Goal: Information Seeking & Learning: Find contact information

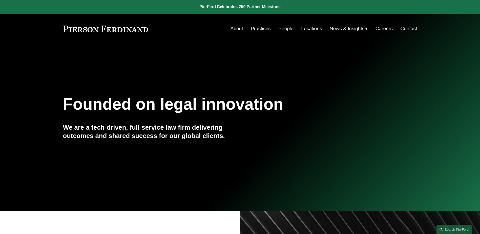
click at [285, 29] on link "People" at bounding box center [286, 29] width 15 height 10
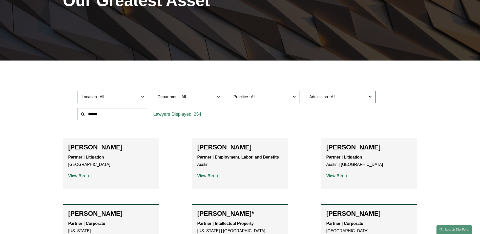
scroll to position [101, 0]
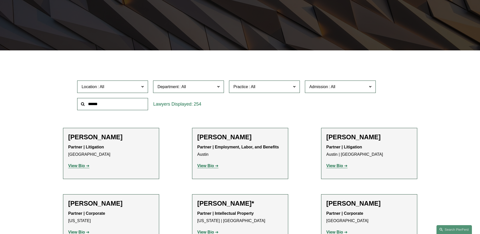
click at [133, 110] on input "text" at bounding box center [112, 104] width 71 height 12
click at [134, 108] on input "text" at bounding box center [112, 104] width 71 height 12
type input "****"
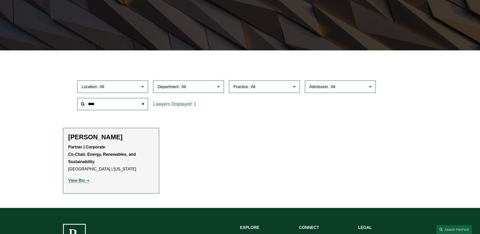
click at [71, 181] on strong "View Bio" at bounding box center [76, 180] width 17 height 4
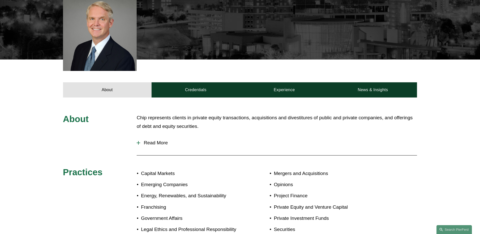
scroll to position [177, 0]
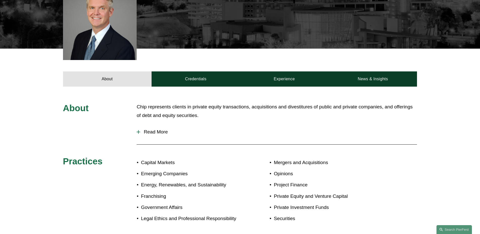
click at [149, 130] on span "Read More" at bounding box center [278, 132] width 277 height 6
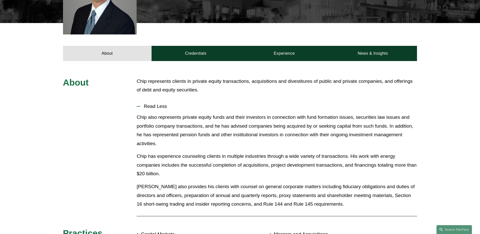
scroll to position [203, 0]
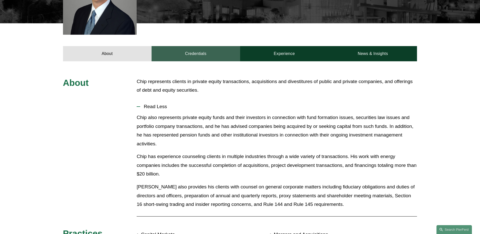
click at [200, 56] on link "Credentials" at bounding box center [196, 53] width 89 height 15
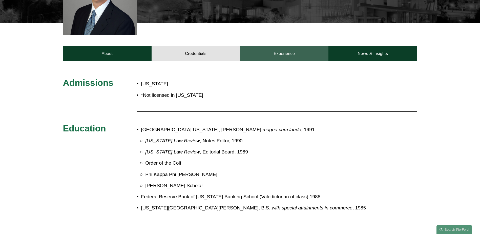
click at [279, 54] on link "Experience" at bounding box center [284, 53] width 89 height 15
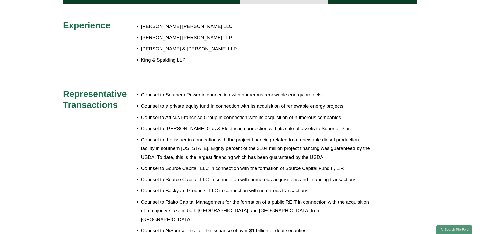
scroll to position [177, 0]
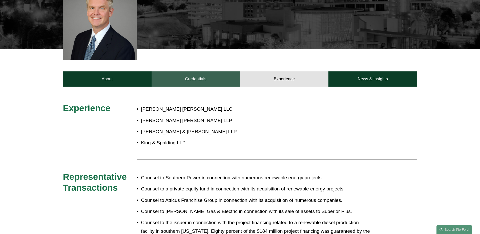
click at [203, 81] on link "Credentials" at bounding box center [196, 78] width 89 height 15
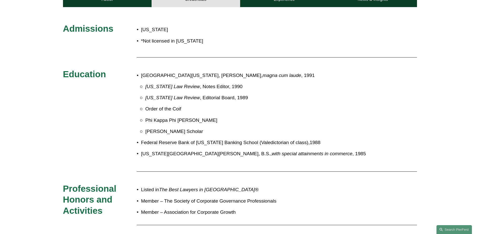
scroll to position [152, 0]
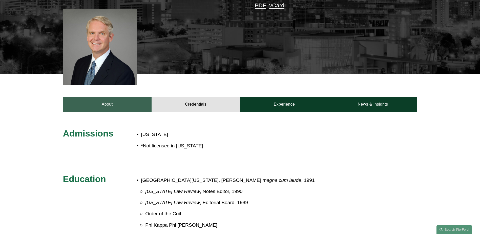
click at [117, 107] on link "About" at bounding box center [107, 104] width 89 height 15
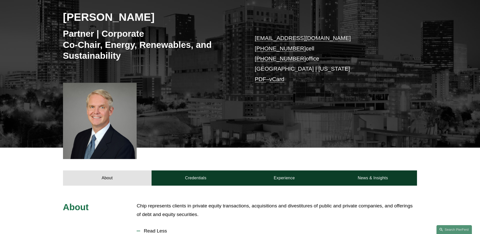
scroll to position [75, 0]
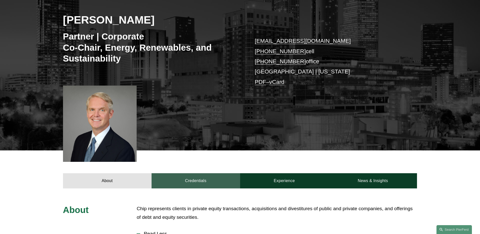
click at [209, 182] on link "Credentials" at bounding box center [196, 180] width 89 height 15
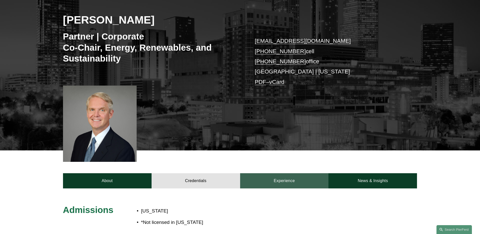
click at [272, 179] on link "Experience" at bounding box center [284, 180] width 89 height 15
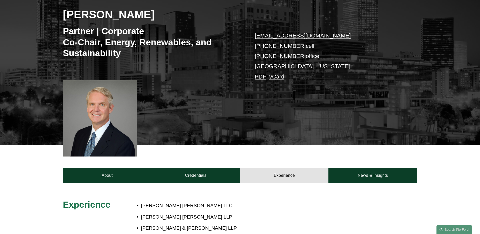
scroll to position [129, 0]
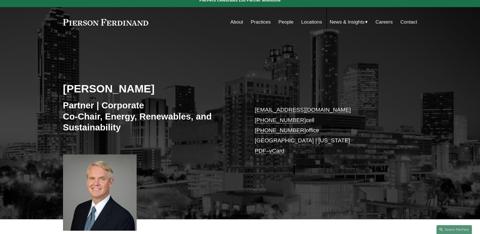
scroll to position [0, 0]
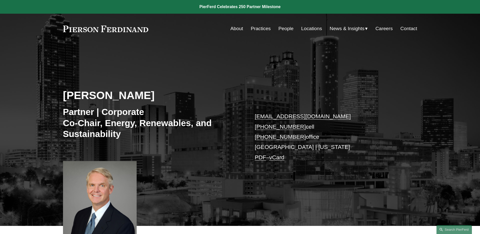
click at [255, 25] on link "Practices" at bounding box center [261, 29] width 20 height 10
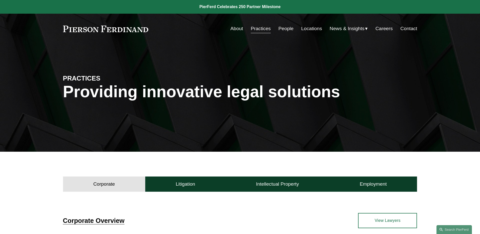
click at [280, 26] on link "People" at bounding box center [286, 29] width 15 height 10
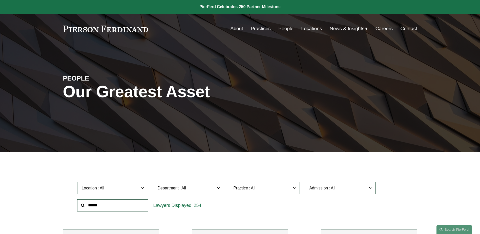
click at [134, 210] on input "text" at bounding box center [112, 205] width 71 height 12
type input "****"
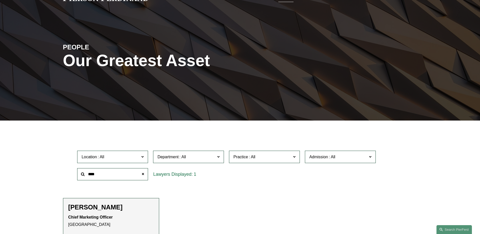
scroll to position [76, 0]
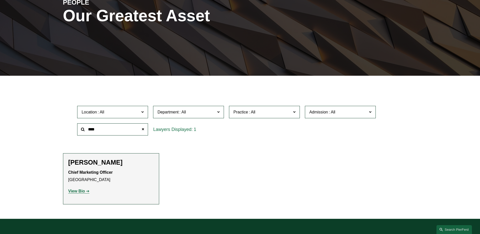
click at [85, 190] on link "View Bio" at bounding box center [78, 191] width 21 height 4
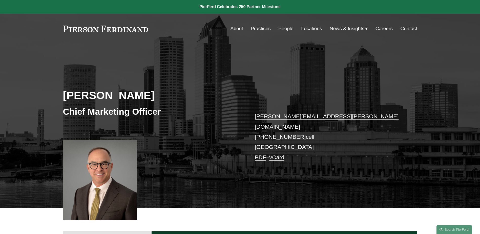
click at [285, 31] on link "People" at bounding box center [286, 29] width 15 height 10
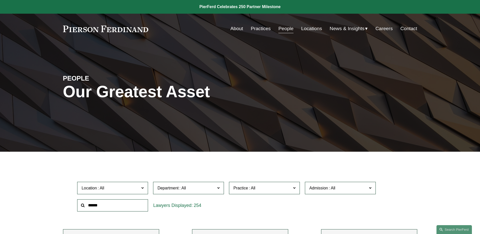
click at [97, 205] on input "text" at bounding box center [112, 205] width 71 height 12
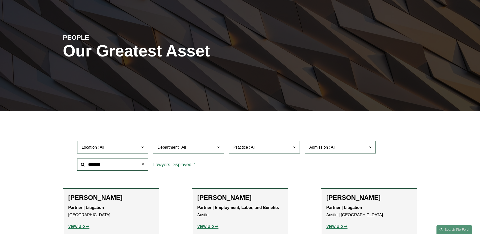
scroll to position [76, 0]
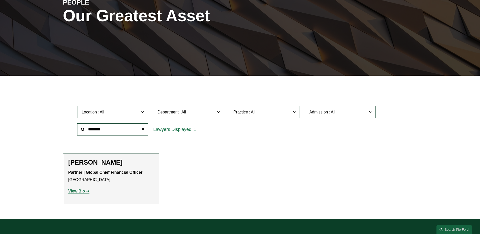
type input "********"
click at [84, 189] on strong "View Bio" at bounding box center [76, 191] width 17 height 4
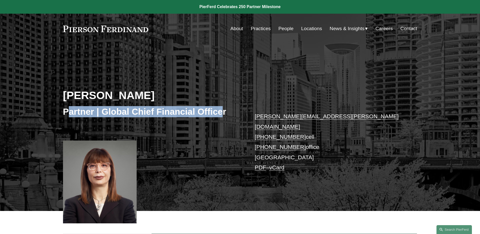
drag, startPoint x: 67, startPoint y: 109, endPoint x: 224, endPoint y: 114, distance: 156.8
click at [224, 114] on h3 "Partner | Global Chief Financial Officer" at bounding box center [151, 111] width 177 height 11
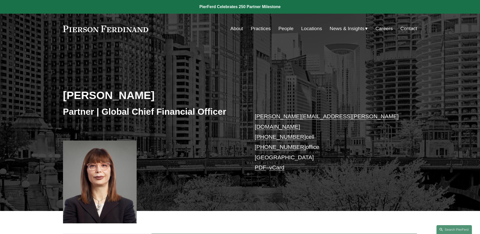
drag, startPoint x: 224, startPoint y: 114, endPoint x: 235, endPoint y: 146, distance: 34.0
click at [235, 146] on div "Meredith W. Mendes Partner | Global Chief Financial Officer meredith.mendes@pie…" at bounding box center [240, 134] width 480 height 153
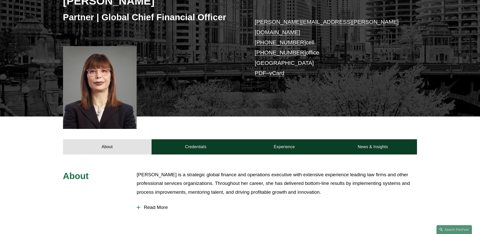
scroll to position [127, 0]
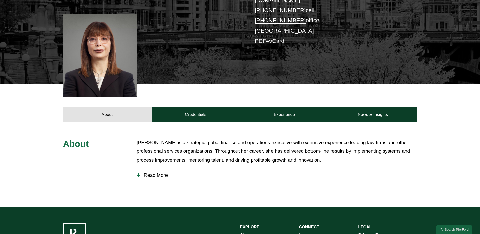
click at [152, 172] on span "Read More" at bounding box center [278, 175] width 277 height 6
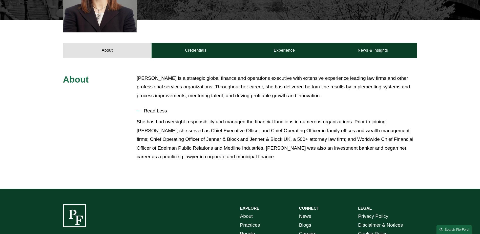
scroll to position [101, 0]
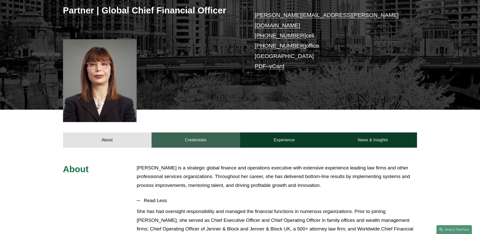
click at [198, 132] on link "Credentials" at bounding box center [196, 139] width 89 height 15
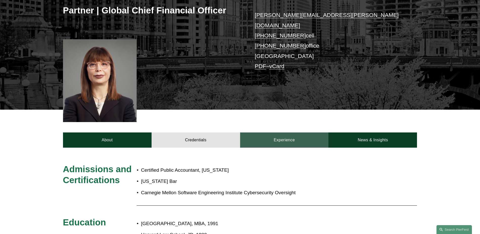
click at [276, 137] on link "Experience" at bounding box center [284, 139] width 89 height 15
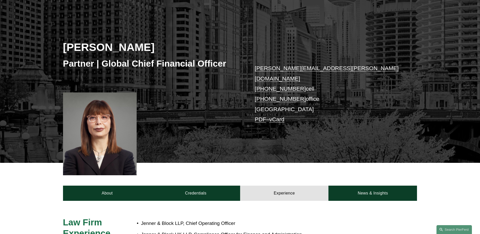
scroll to position [0, 0]
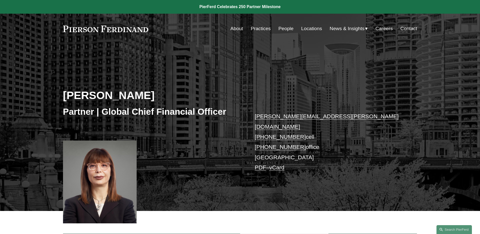
click at [46, 109] on div "Meredith W. Mendes Partner | Global Chief Financial Officer meredith.mendes@pie…" at bounding box center [240, 134] width 480 height 153
click at [287, 26] on link "People" at bounding box center [286, 29] width 15 height 10
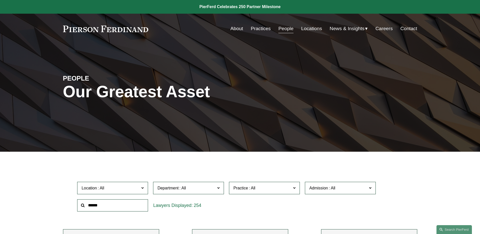
click at [101, 204] on input "text" at bounding box center [112, 205] width 71 height 12
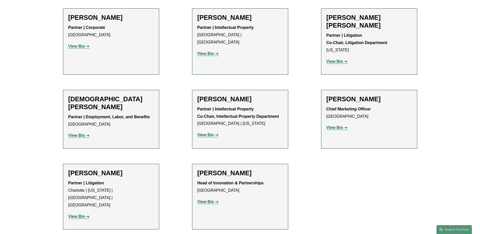
scroll to position [228, 0]
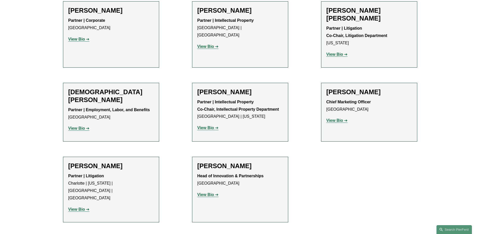
type input "*****"
click at [207, 192] on strong "View Bio" at bounding box center [206, 194] width 17 height 4
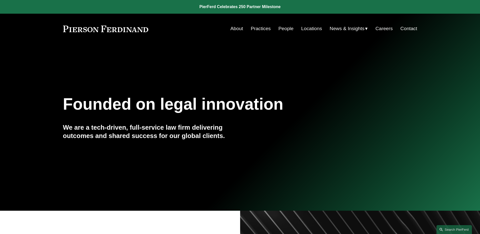
click at [284, 29] on link "People" at bounding box center [286, 29] width 15 height 10
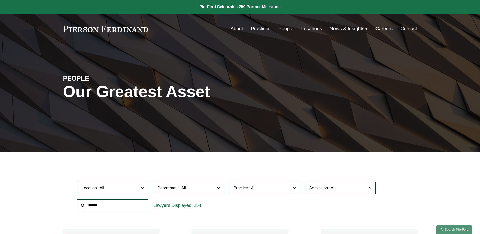
click at [120, 205] on input "text" at bounding box center [112, 205] width 71 height 12
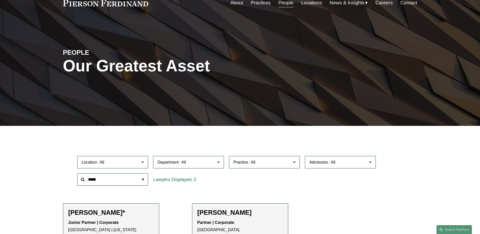
scroll to position [101, 0]
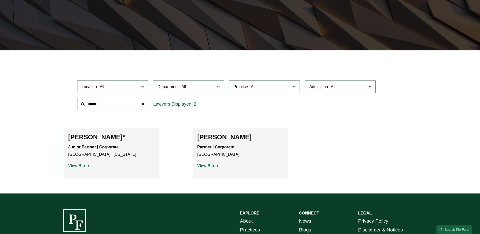
type input "*****"
click at [210, 166] on strong "View Bio" at bounding box center [206, 166] width 17 height 4
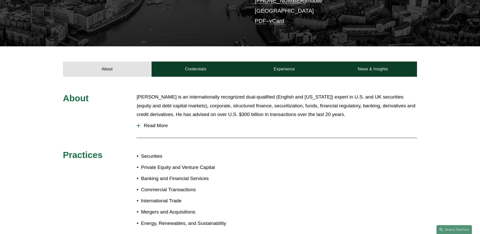
scroll to position [127, 0]
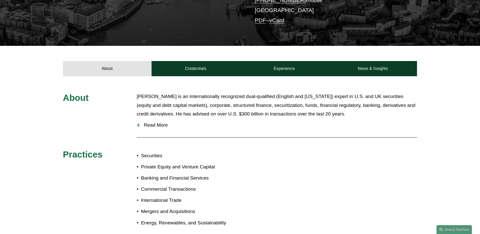
click at [150, 126] on span "Read More" at bounding box center [278, 125] width 277 height 6
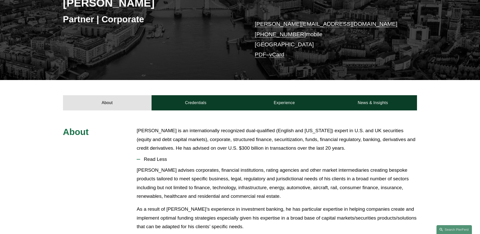
scroll to position [25, 0]
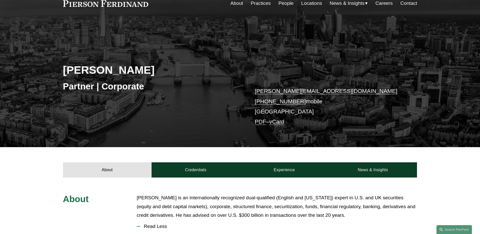
click at [161, 130] on div "Paul-Michael Rebus Partner | Corporate paulmichael.rebus@pierferd.com +44 74 84…" at bounding box center [240, 90] width 480 height 114
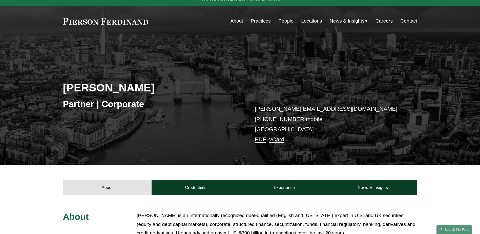
scroll to position [0, 0]
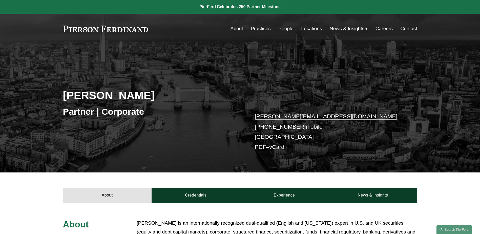
click at [260, 28] on link "Practices" at bounding box center [261, 29] width 20 height 10
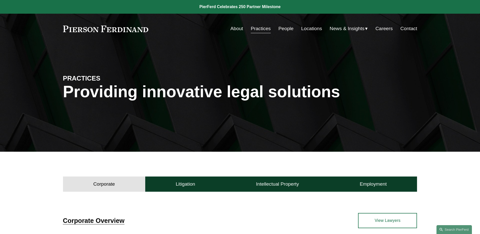
click at [283, 28] on link "People" at bounding box center [286, 29] width 15 height 10
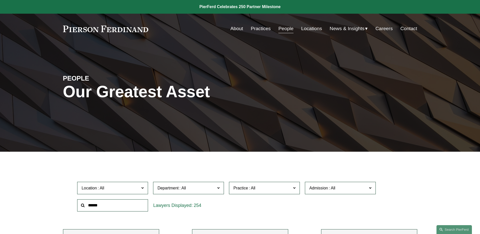
click at [124, 200] on input "text" at bounding box center [112, 205] width 71 height 12
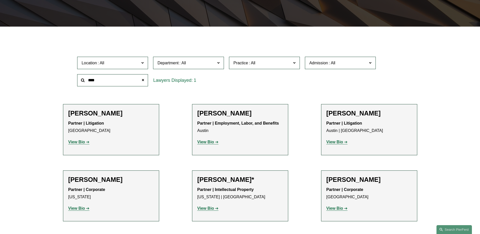
scroll to position [127, 0]
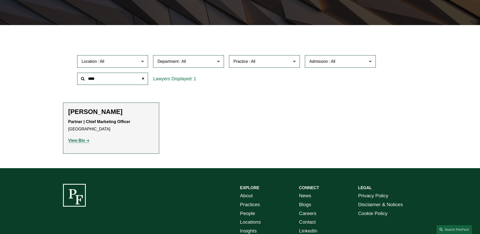
type input "****"
click at [86, 141] on link "View Bio" at bounding box center [78, 140] width 21 height 4
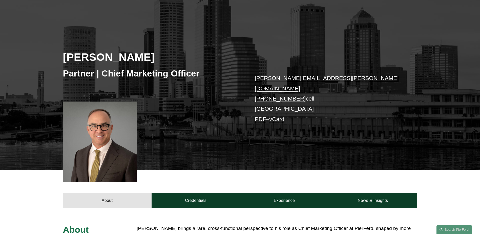
scroll to position [127, 0]
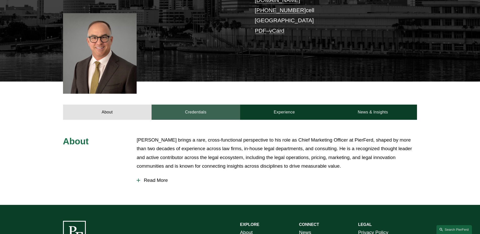
click at [181, 109] on link "Credentials" at bounding box center [196, 112] width 89 height 15
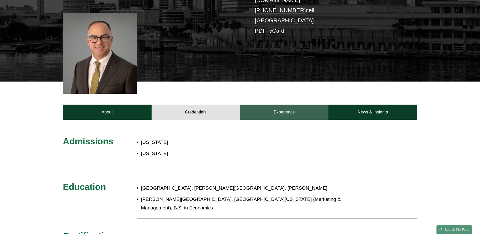
click at [270, 112] on link "Experience" at bounding box center [284, 112] width 89 height 15
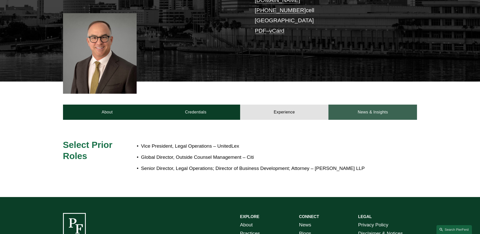
click at [372, 108] on link "News & Insights" at bounding box center [373, 112] width 89 height 15
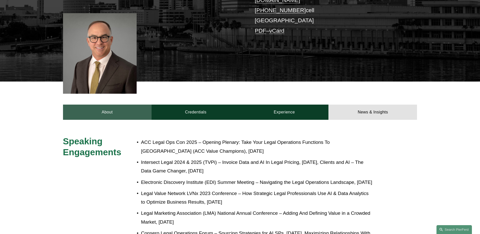
click at [104, 109] on link "About" at bounding box center [107, 112] width 89 height 15
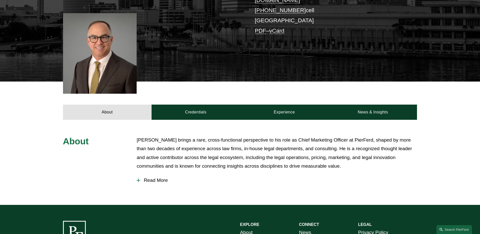
click at [140, 179] on div at bounding box center [139, 181] width 4 height 4
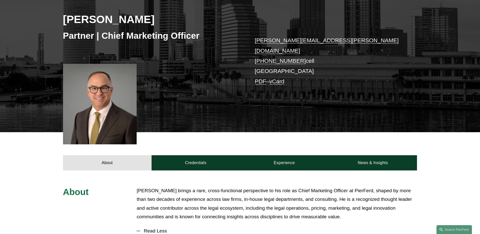
scroll to position [0, 0]
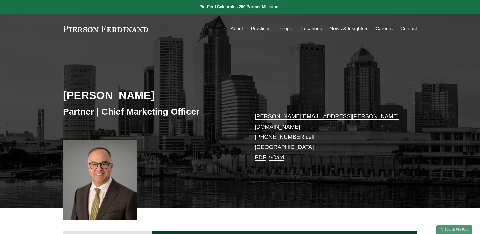
click at [45, 131] on div "Chris Ochs Partner | Chief Marketing Officer chris.ochs@pierferd.com +1.215.990…" at bounding box center [240, 133] width 480 height 150
click at [236, 26] on link "About" at bounding box center [237, 29] width 13 height 10
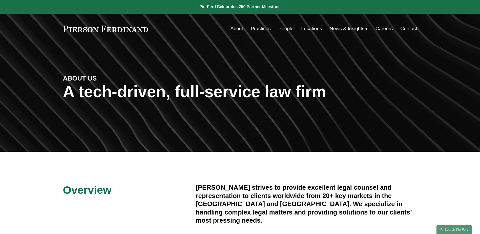
click at [117, 27] on link at bounding box center [106, 29] width 86 height 7
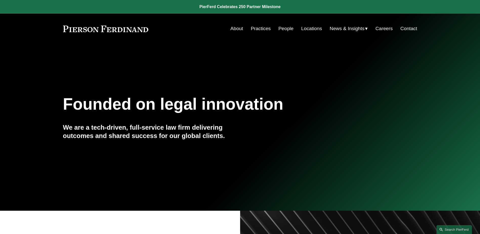
click at [291, 26] on link "People" at bounding box center [286, 29] width 15 height 10
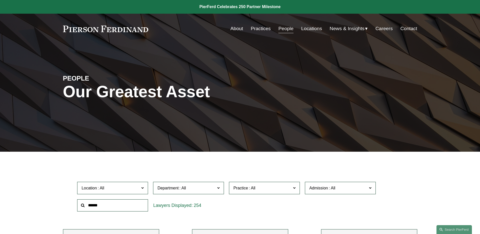
click at [115, 205] on input "text" at bounding box center [112, 205] width 71 height 12
drag, startPoint x: 112, startPoint y: 203, endPoint x: 69, endPoint y: 207, distance: 42.8
click at [69, 207] on div "Location All Atlanta Austin Boston Charlotte Chicago Cincinnati Cleveland Colum…" at bounding box center [240, 196] width 355 height 35
type input "******"
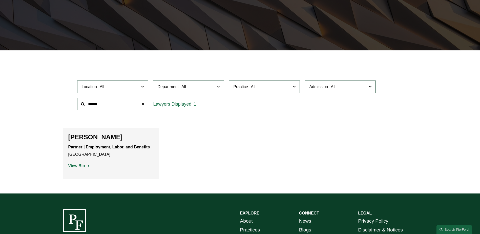
click at [87, 166] on link "View Bio" at bounding box center [78, 166] width 21 height 4
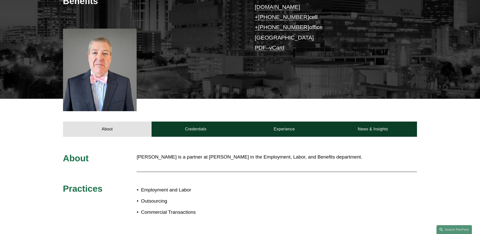
scroll to position [177, 0]
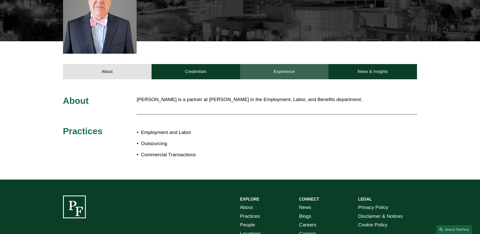
click at [277, 67] on link "Experience" at bounding box center [284, 71] width 89 height 15
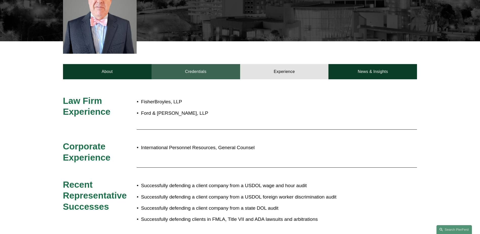
click at [221, 64] on link "Credentials" at bounding box center [196, 71] width 89 height 15
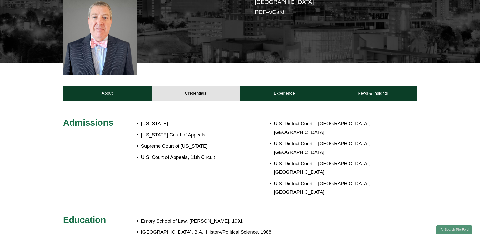
scroll to position [152, 0]
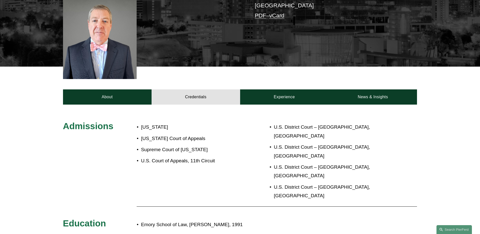
click at [291, 105] on div "Admissions Georgia Georgia Court of Appeals Supreme Court of Georgia U.S. Court…" at bounding box center [240, 200] width 480 height 190
click at [288, 94] on link "Experience" at bounding box center [284, 96] width 89 height 15
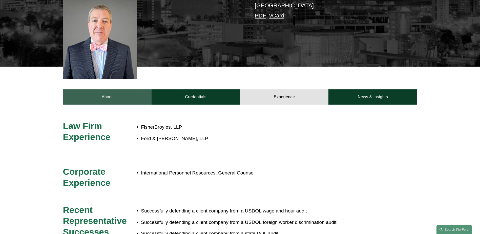
click at [130, 95] on link "About" at bounding box center [107, 96] width 89 height 15
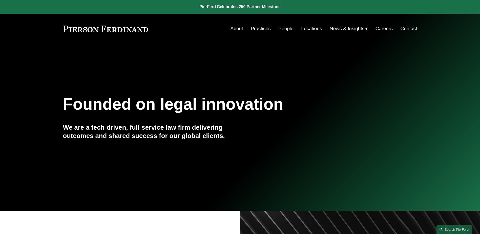
click at [279, 26] on link "People" at bounding box center [286, 29] width 15 height 10
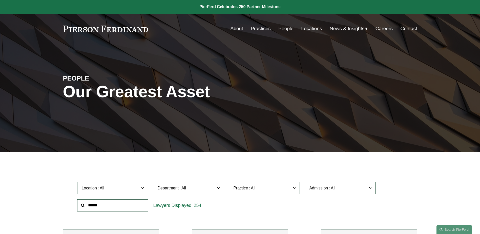
click at [105, 201] on input "text" at bounding box center [112, 205] width 71 height 12
type input "******"
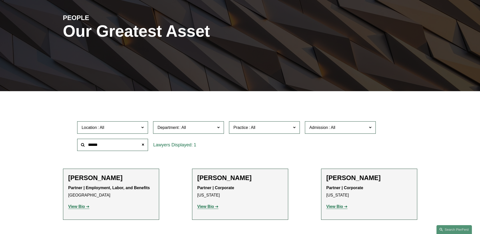
scroll to position [127, 0]
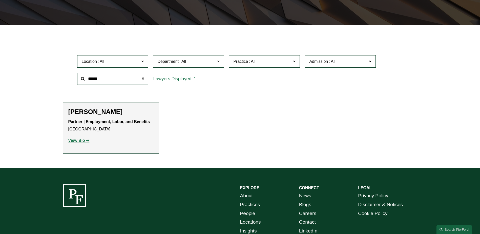
click at [86, 139] on link "View Bio" at bounding box center [78, 140] width 21 height 4
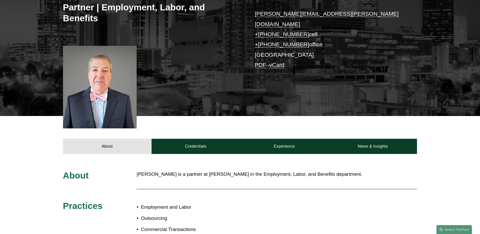
scroll to position [177, 0]
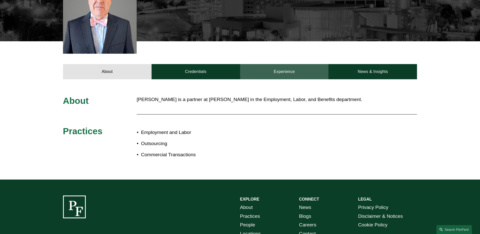
click at [285, 64] on link "Experience" at bounding box center [284, 71] width 89 height 15
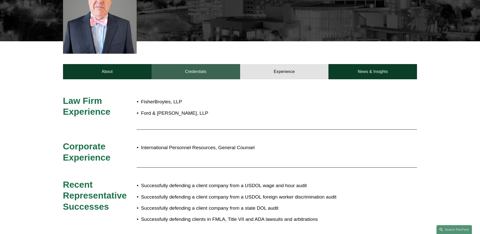
click at [205, 68] on link "Credentials" at bounding box center [196, 71] width 89 height 15
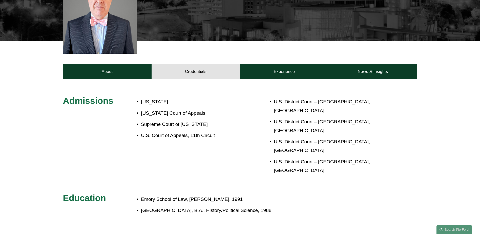
drag, startPoint x: 349, startPoint y: 207, endPoint x: 132, endPoint y: 208, distance: 217.3
click at [132, 208] on div "Admissions Georgia Georgia Court of Appeals Supreme Court of Georgia U.S. Court…" at bounding box center [240, 174] width 480 height 158
copy div "Named The Best Lawyers in America for 2020-2026 in Employment Law-Management"
click at [250, 222] on div "Admissions Georgia Georgia Court of Appeals Supreme Court of Georgia U.S. Court…" at bounding box center [240, 174] width 480 height 190
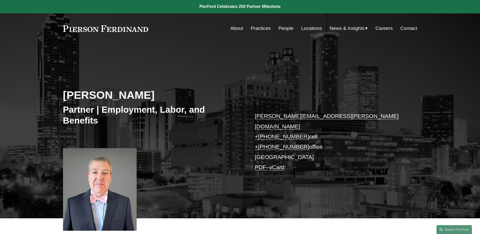
scroll to position [0, 0]
click at [80, 28] on link at bounding box center [106, 29] width 86 height 7
